Goal: Use online tool/utility: Utilize a website feature to perform a specific function

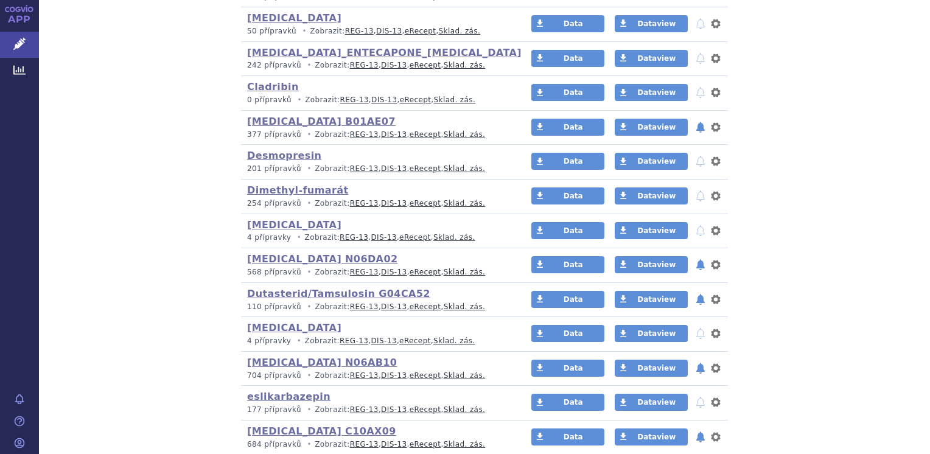
scroll to position [644, 0]
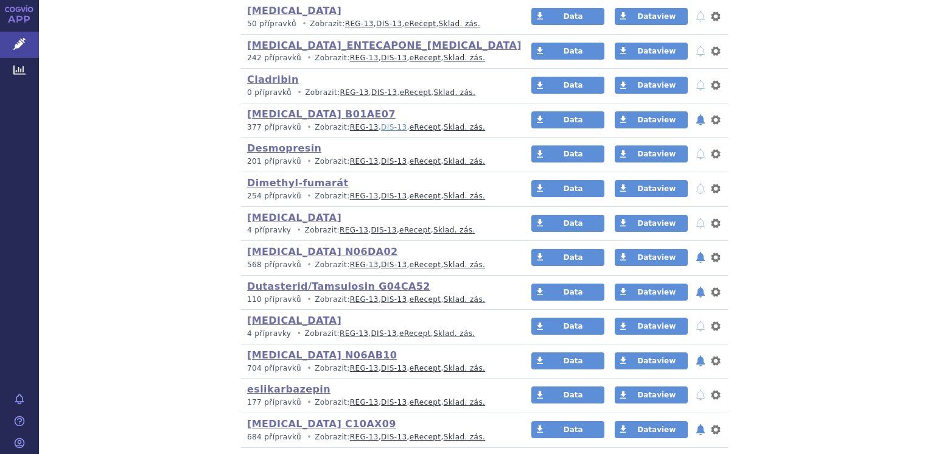
click at [381, 128] on link "DIS-13" at bounding box center [394, 127] width 26 height 9
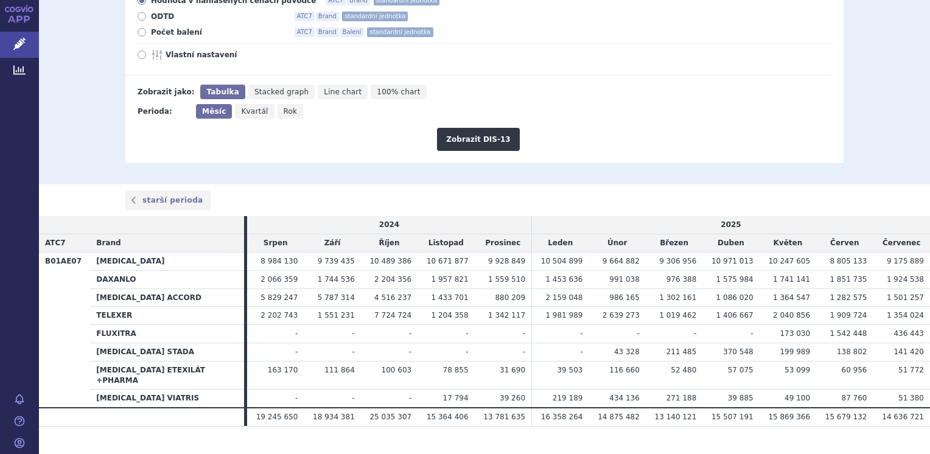
scroll to position [190, 0]
click at [151, 55] on icon at bounding box center [158, 55] width 15 height 10
click at [146, 55] on input "Vlastní nastavení" at bounding box center [143, 56] width 8 height 8
radio input "true"
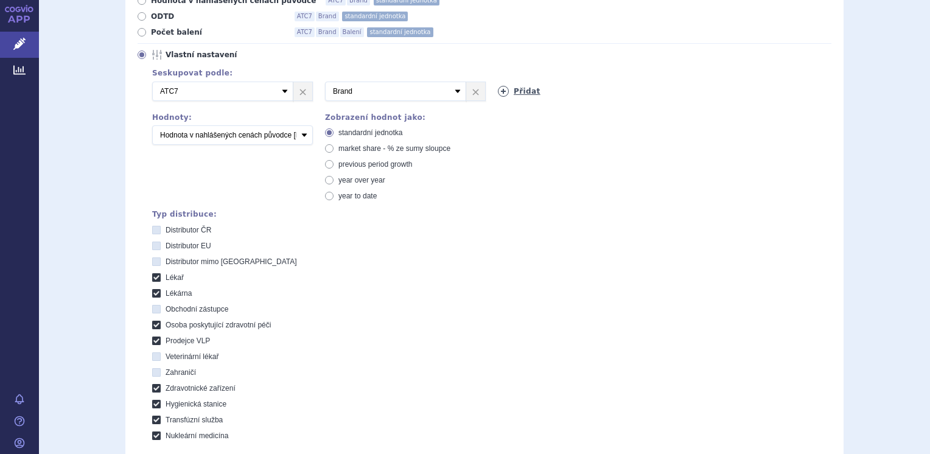
click at [521, 91] on link "Přidat" at bounding box center [519, 91] width 43 height 11
click at [534, 93] on select "Vyberte groupování ATC3 ATC5 ATC7 Brand Balení SÚKL kód MAH VPOIS Referenční sk…" at bounding box center [568, 91] width 141 height 19
select select "mah"
click at [498, 82] on select "Vyberte groupování ATC3 ATC5 ATC7 Brand Balení SÚKL kód MAH VPOIS Referenční sk…" at bounding box center [568, 91] width 141 height 19
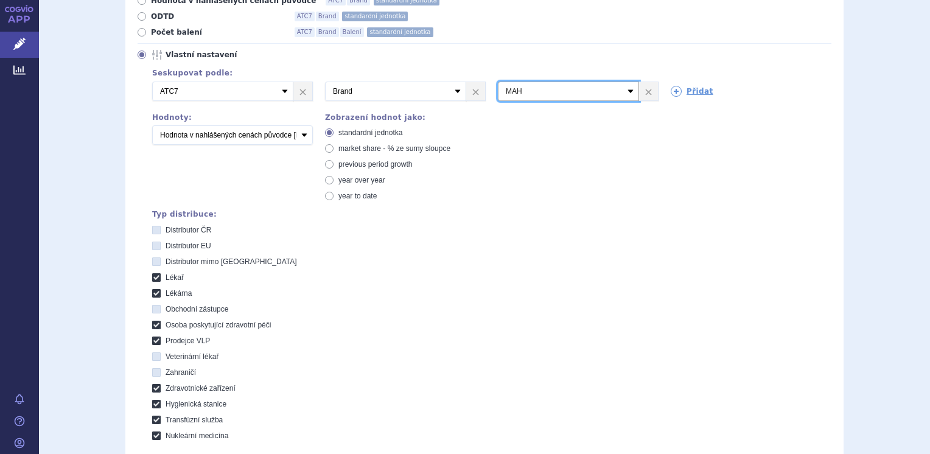
scroll to position [423, 0]
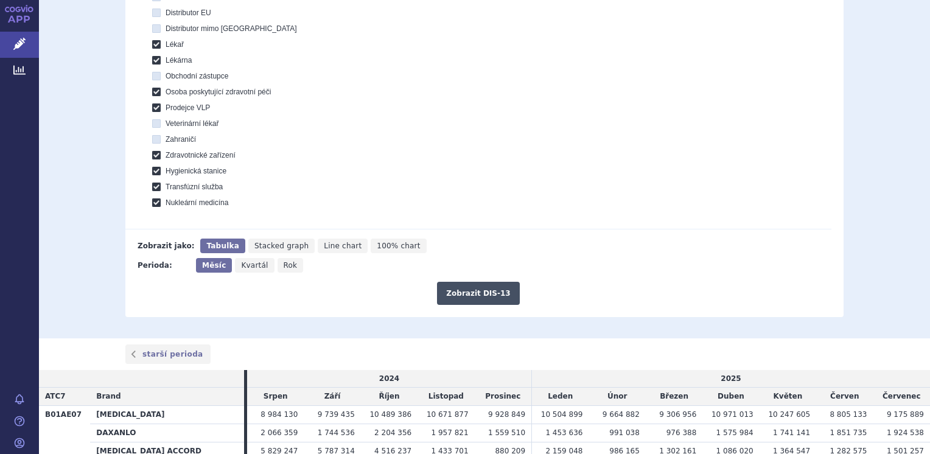
click at [465, 295] on button "Zobrazit DIS-13" at bounding box center [478, 293] width 82 height 23
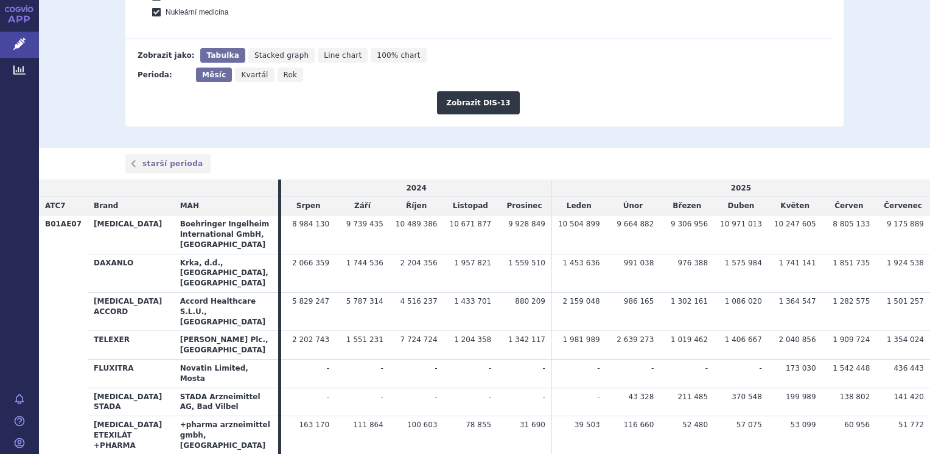
scroll to position [614, 0]
